Goal: Task Accomplishment & Management: Manage account settings

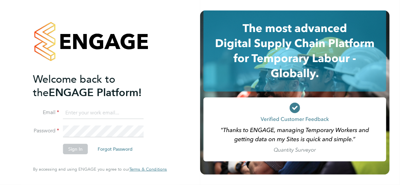
type input "[EMAIL_ADDRESS][DOMAIN_NAME]"
click at [73, 148] on button "Sign In" at bounding box center [75, 149] width 25 height 10
